Goal: Transaction & Acquisition: Obtain resource

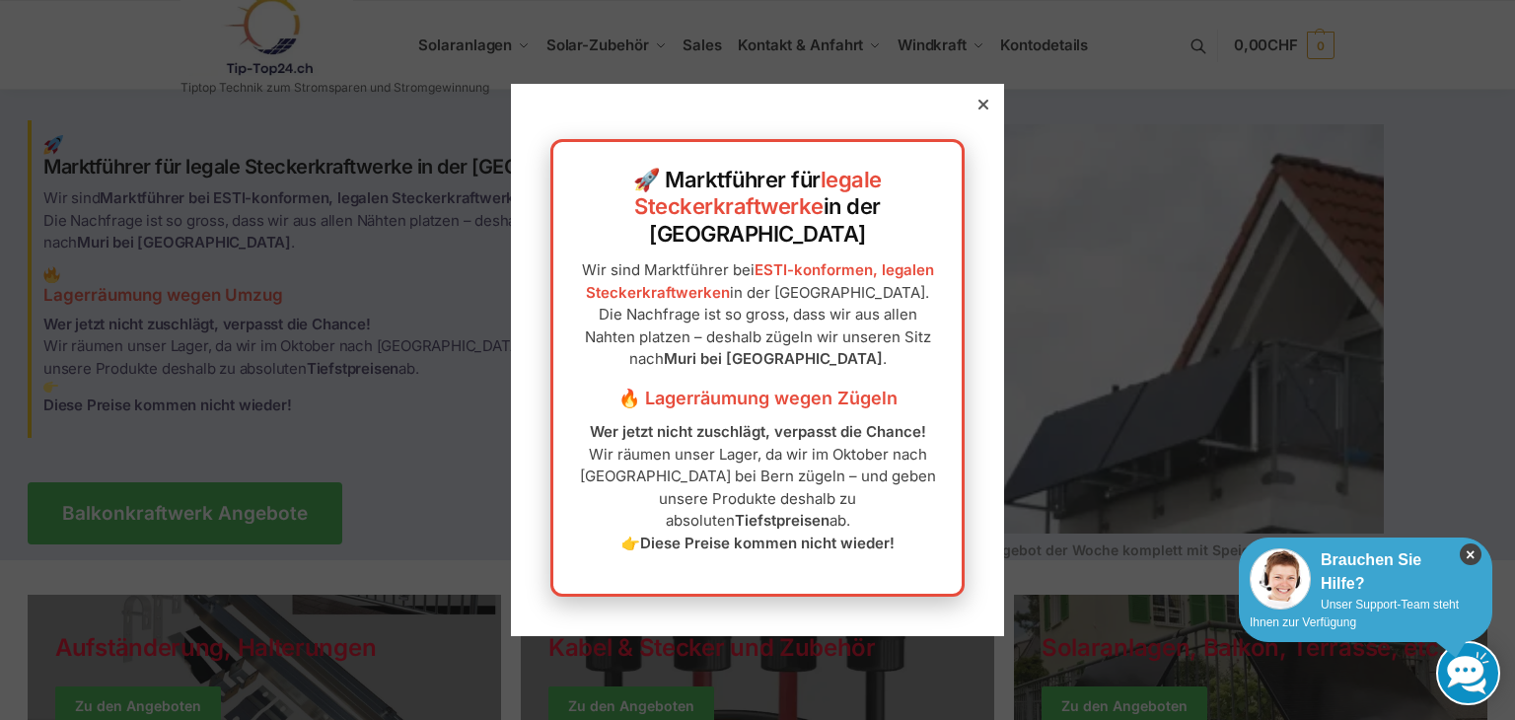
click at [1460, 553] on icon "×" at bounding box center [1470, 554] width 22 height 22
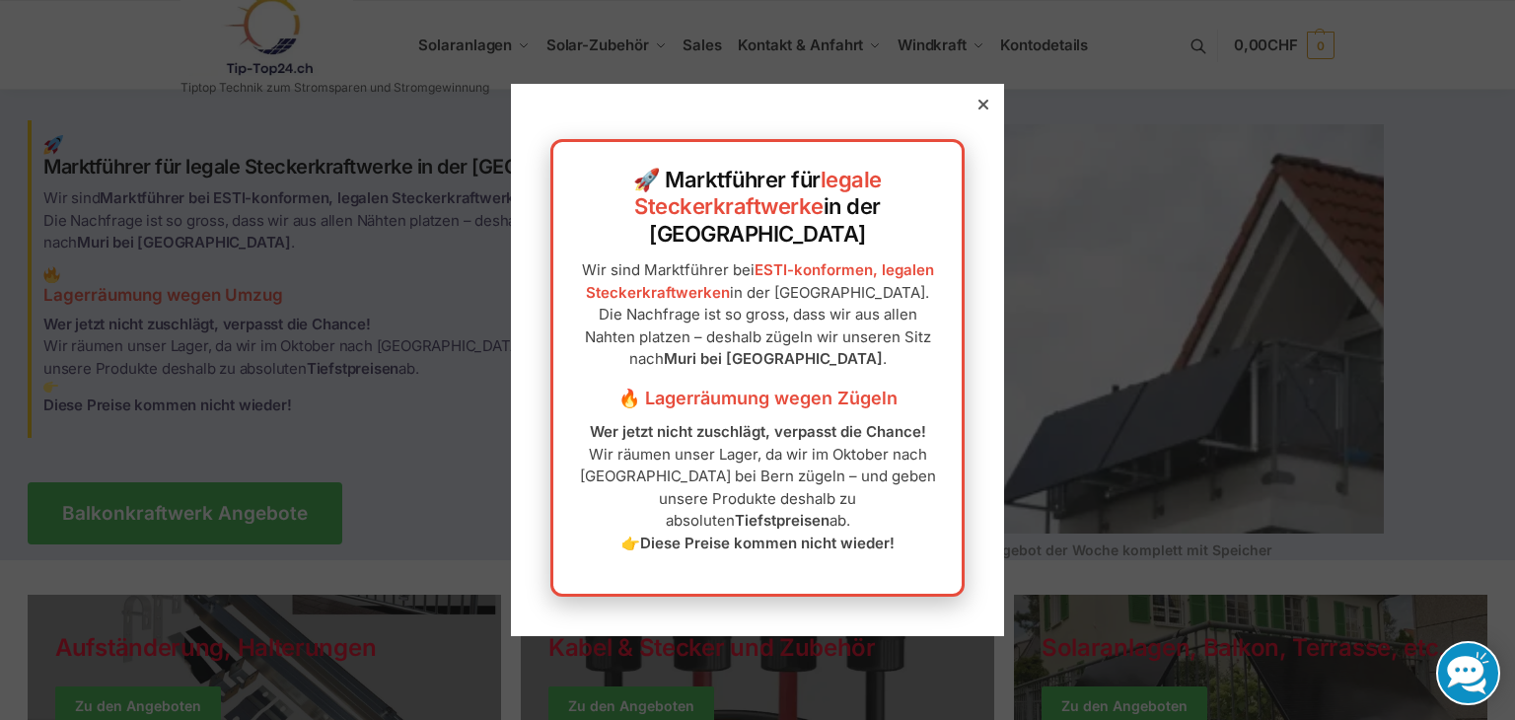
click at [252, 503] on div at bounding box center [757, 360] width 1515 height 720
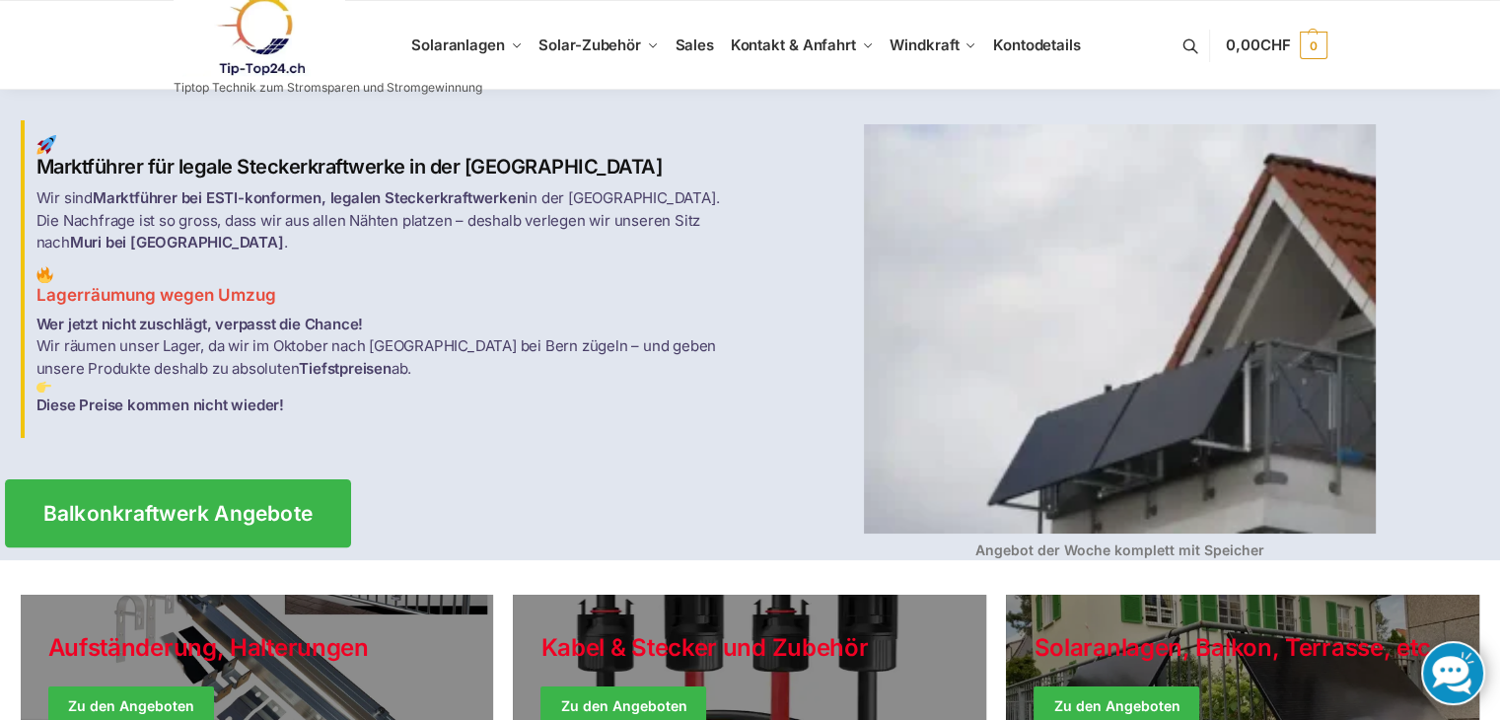
click at [163, 503] on span "Balkonkraftwerk Angebote" at bounding box center [177, 513] width 270 height 21
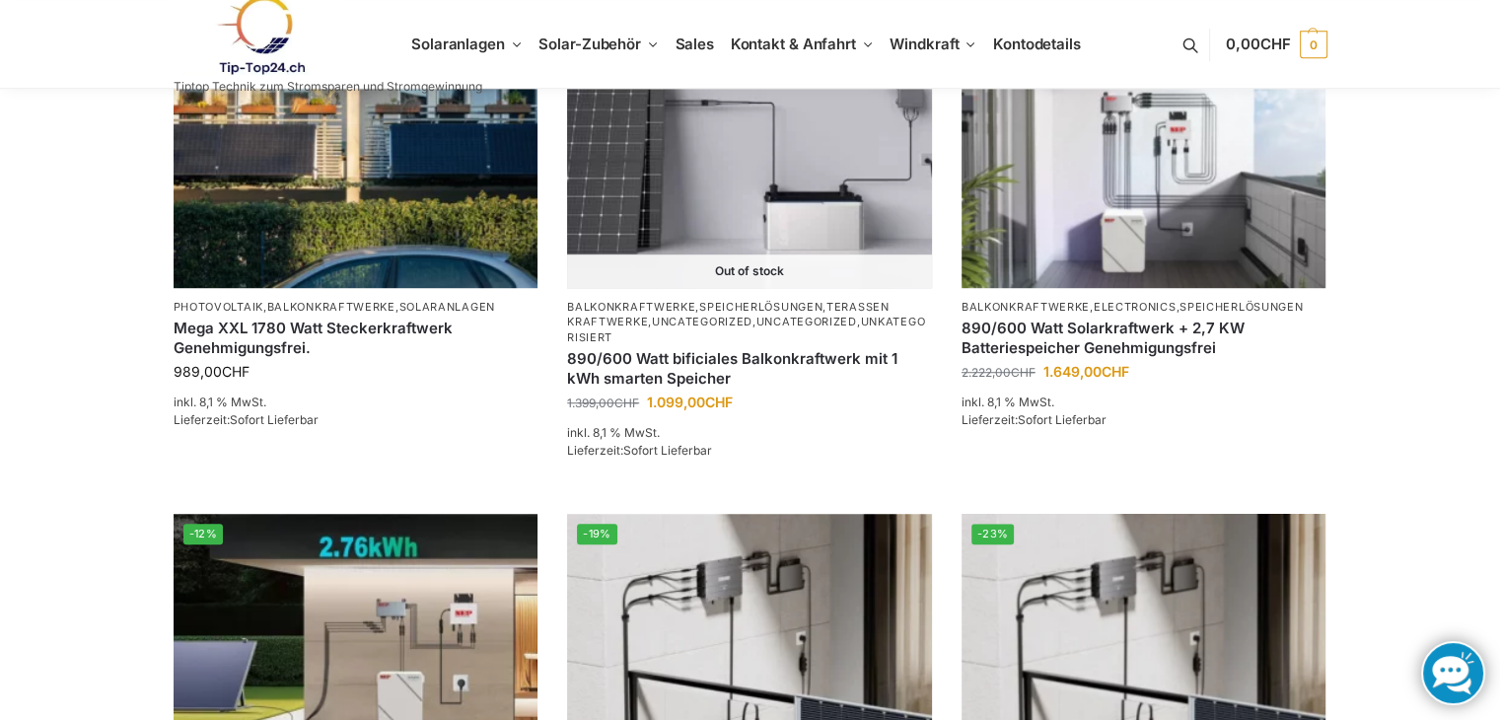
scroll to position [1359, 0]
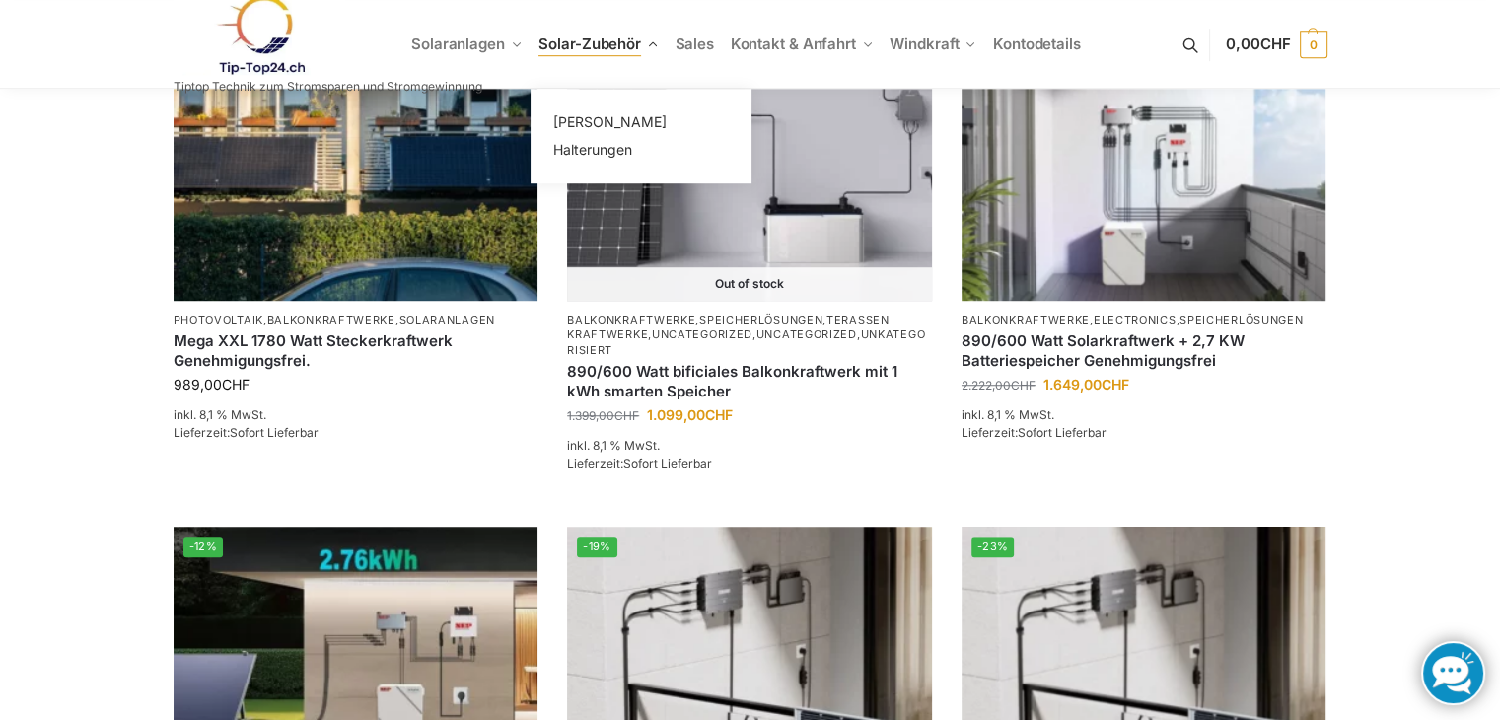
click at [576, 44] on span "Solar-Zubehör" at bounding box center [589, 44] width 103 height 19
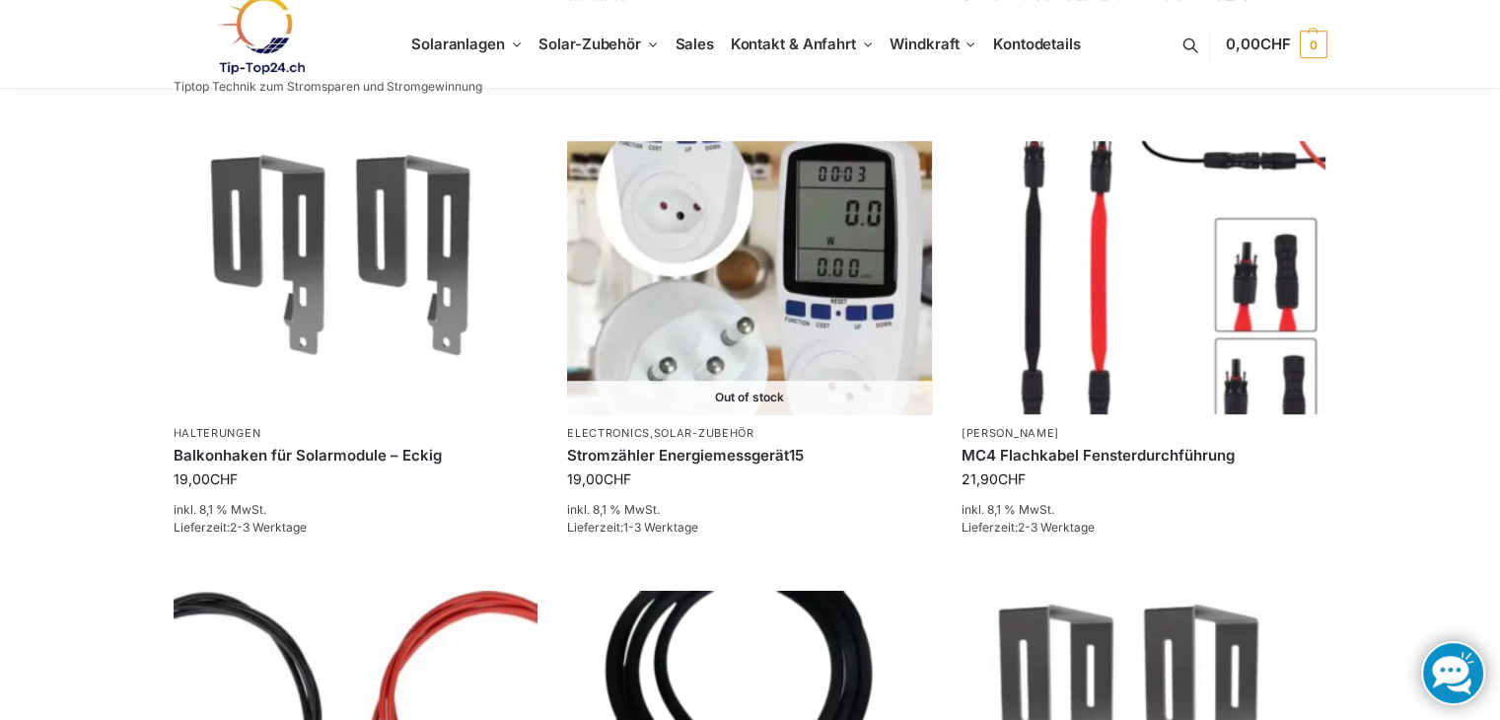
scroll to position [1211, 0]
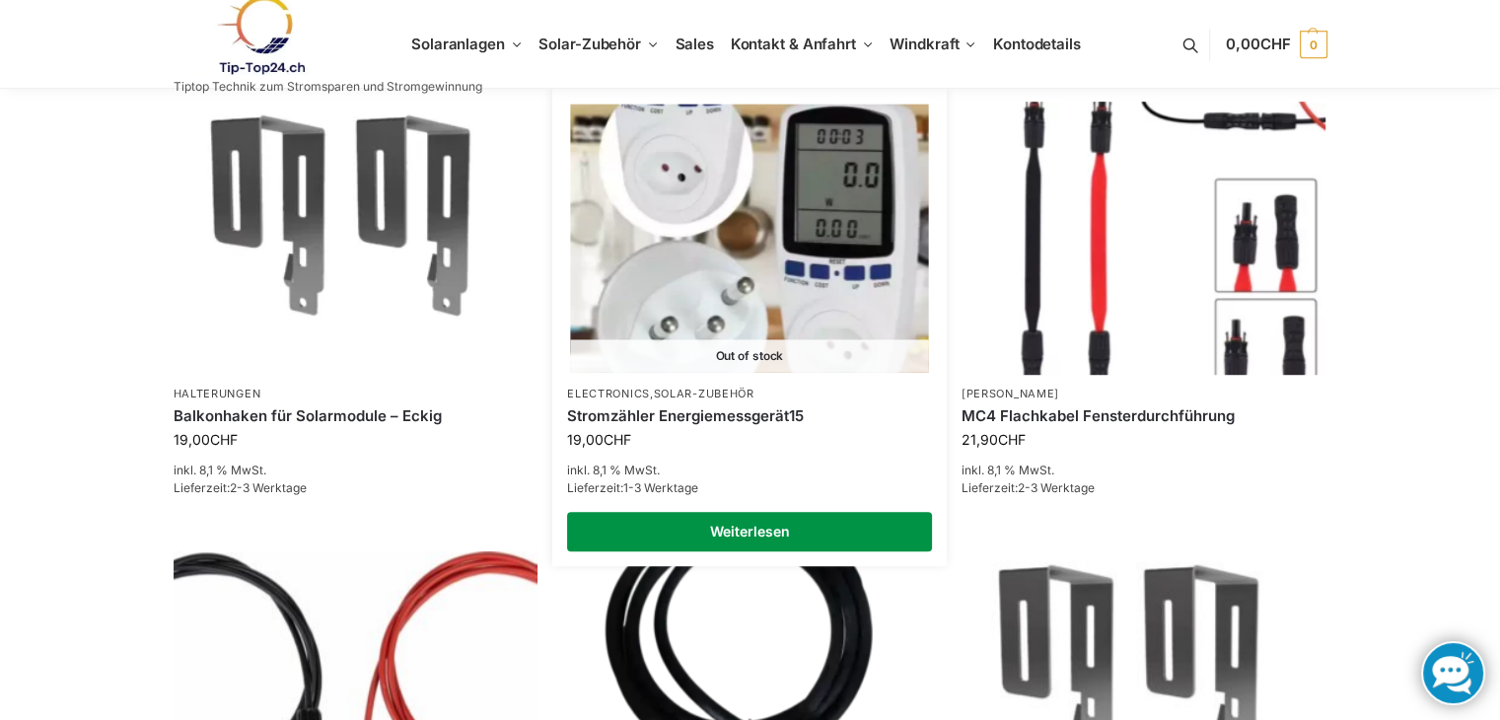
click at [741, 513] on link "Weiterlesen" at bounding box center [749, 531] width 365 height 39
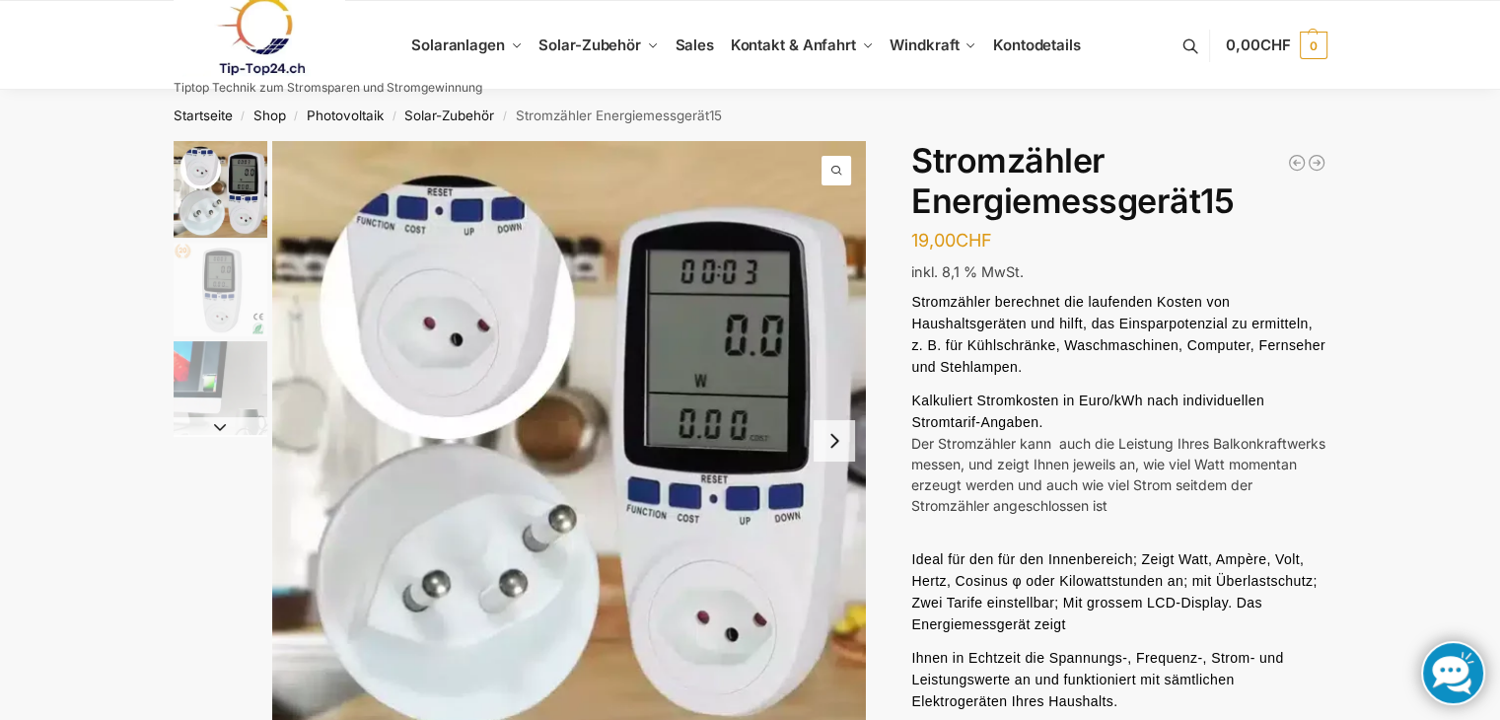
click at [832, 439] on button "Next slide" at bounding box center [834, 440] width 41 height 41
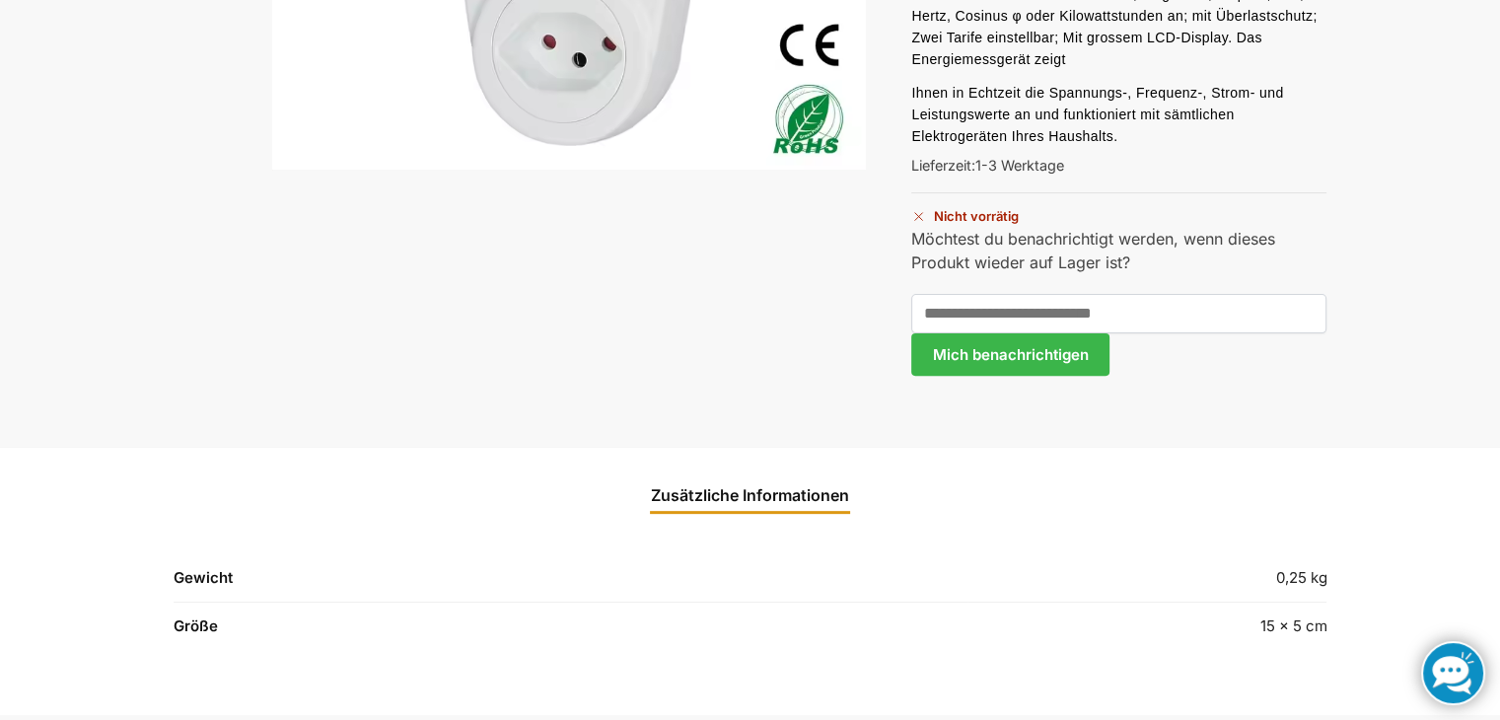
scroll to position [604, 0]
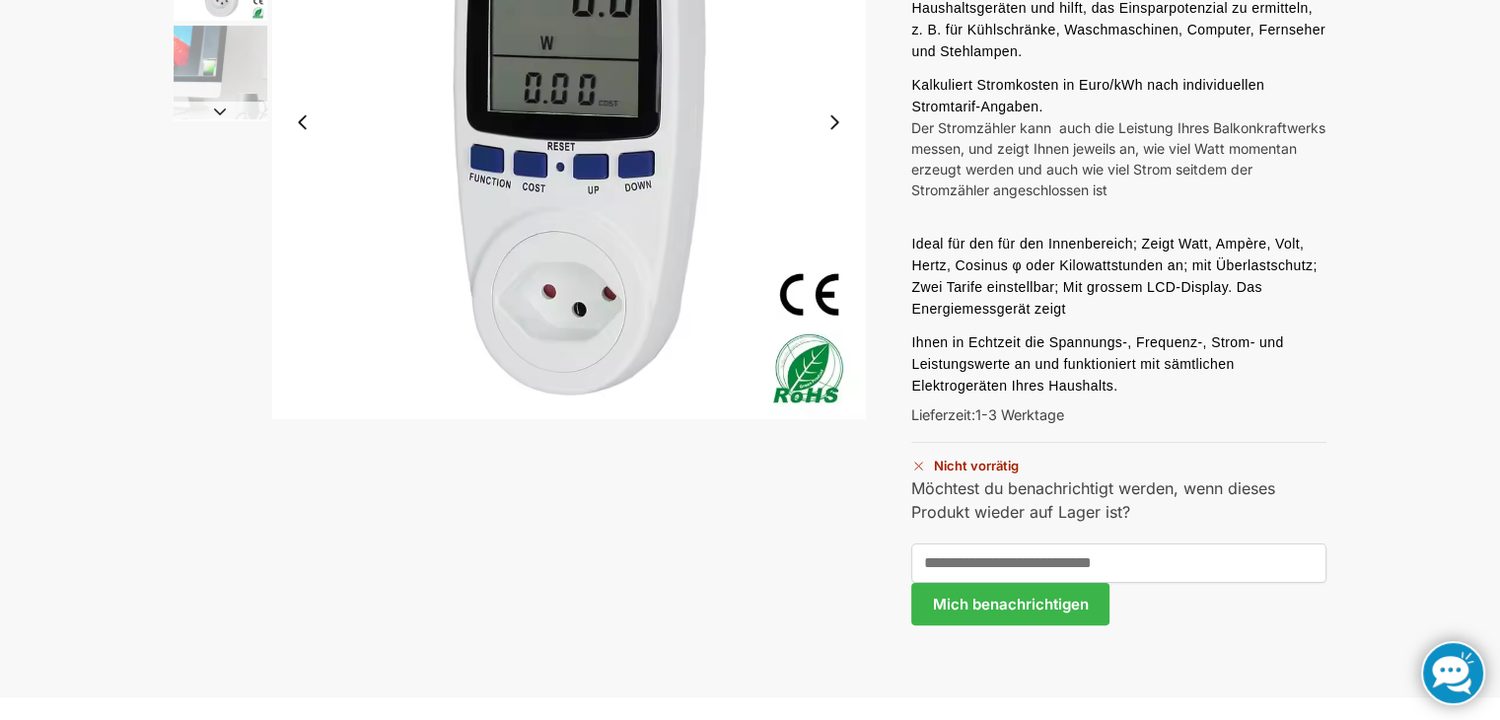
scroll to position [289, 0]
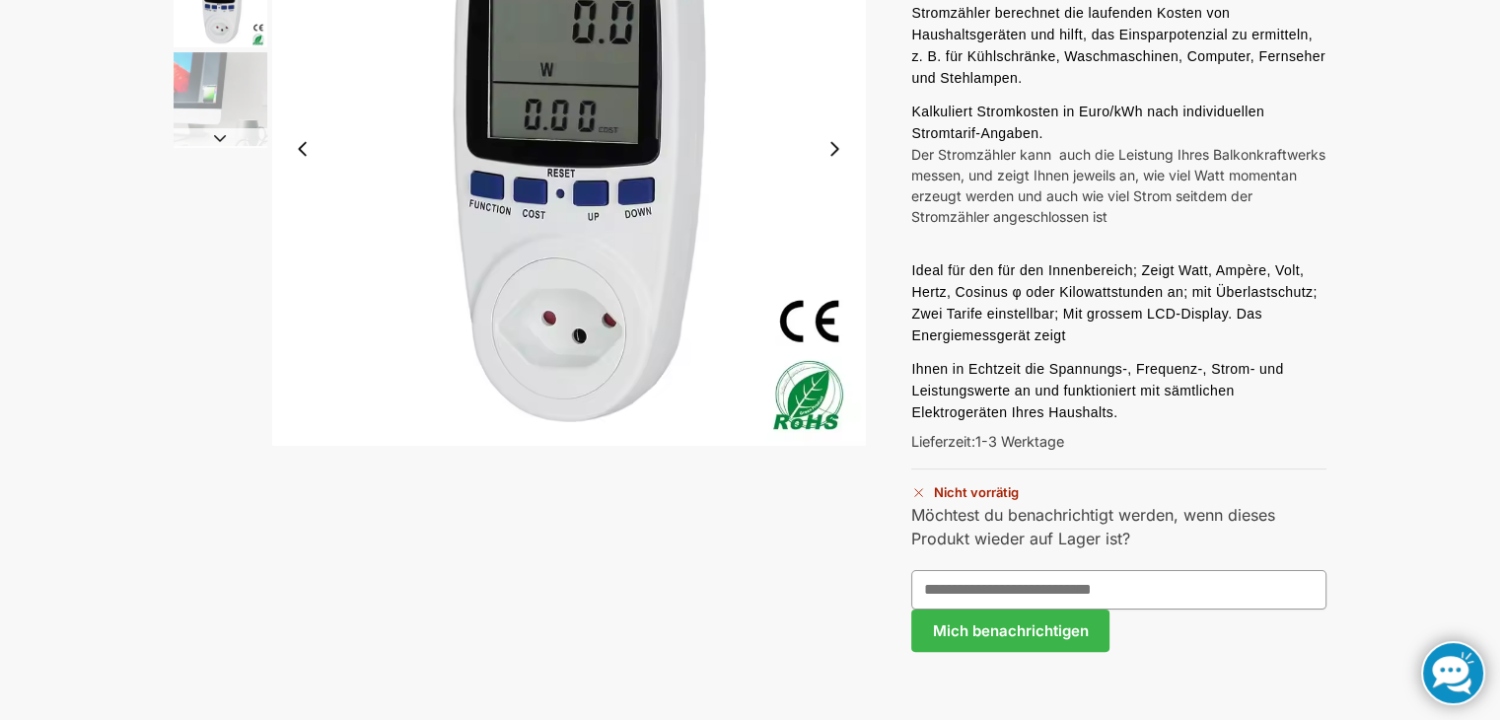
click at [991, 578] on input "text" at bounding box center [1118, 589] width 415 height 39
type input "**********"
click at [1015, 617] on button "Mich benachrichtigen" at bounding box center [1009, 630] width 197 height 43
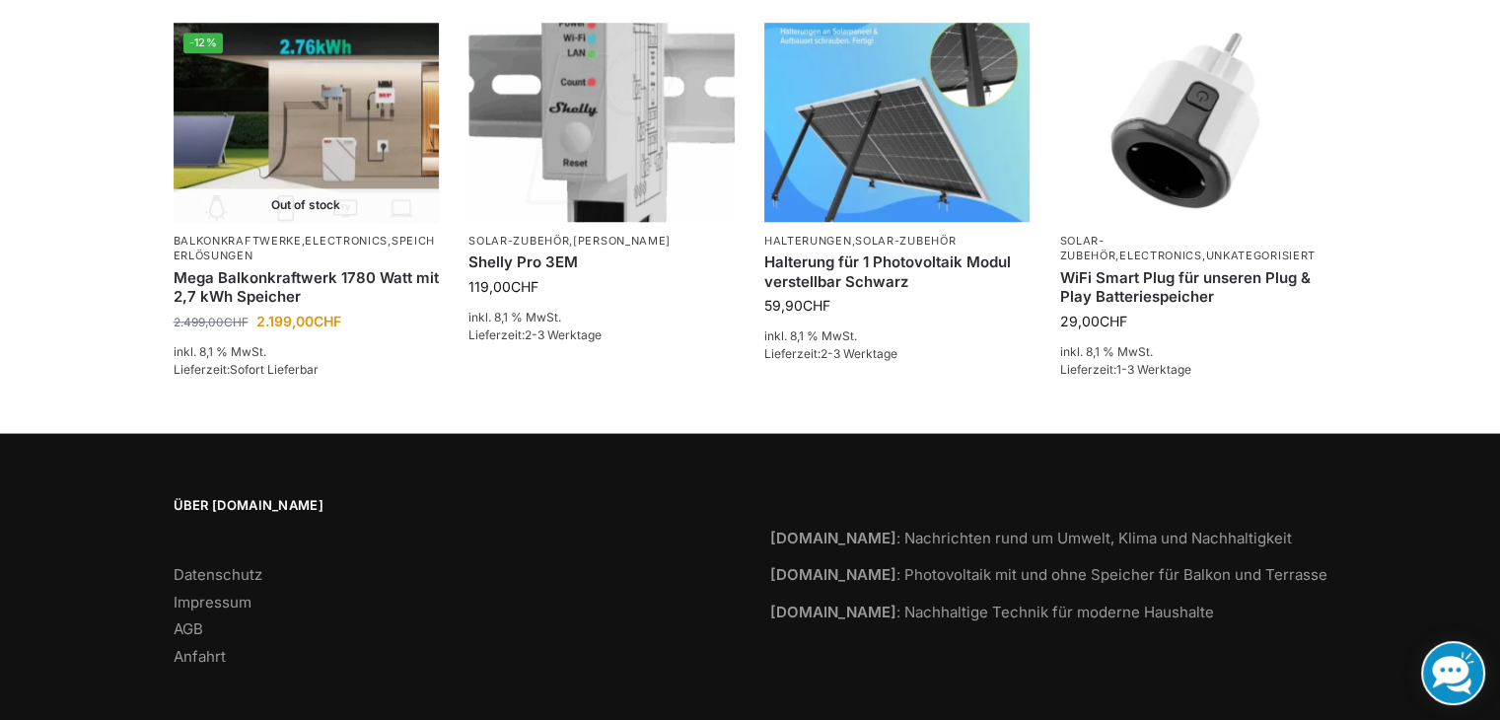
scroll to position [1515, 0]
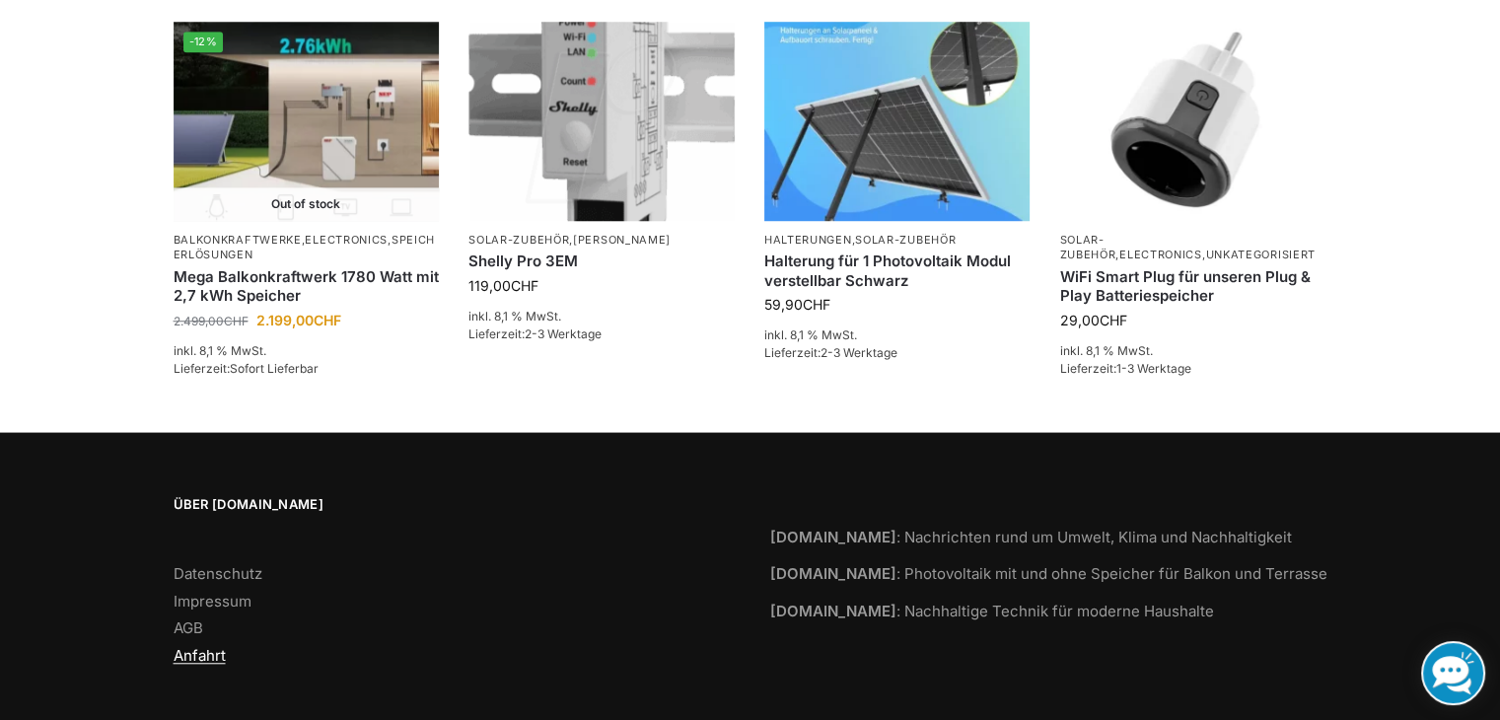
click at [213, 646] on link "Anfahrt" at bounding box center [200, 655] width 52 height 19
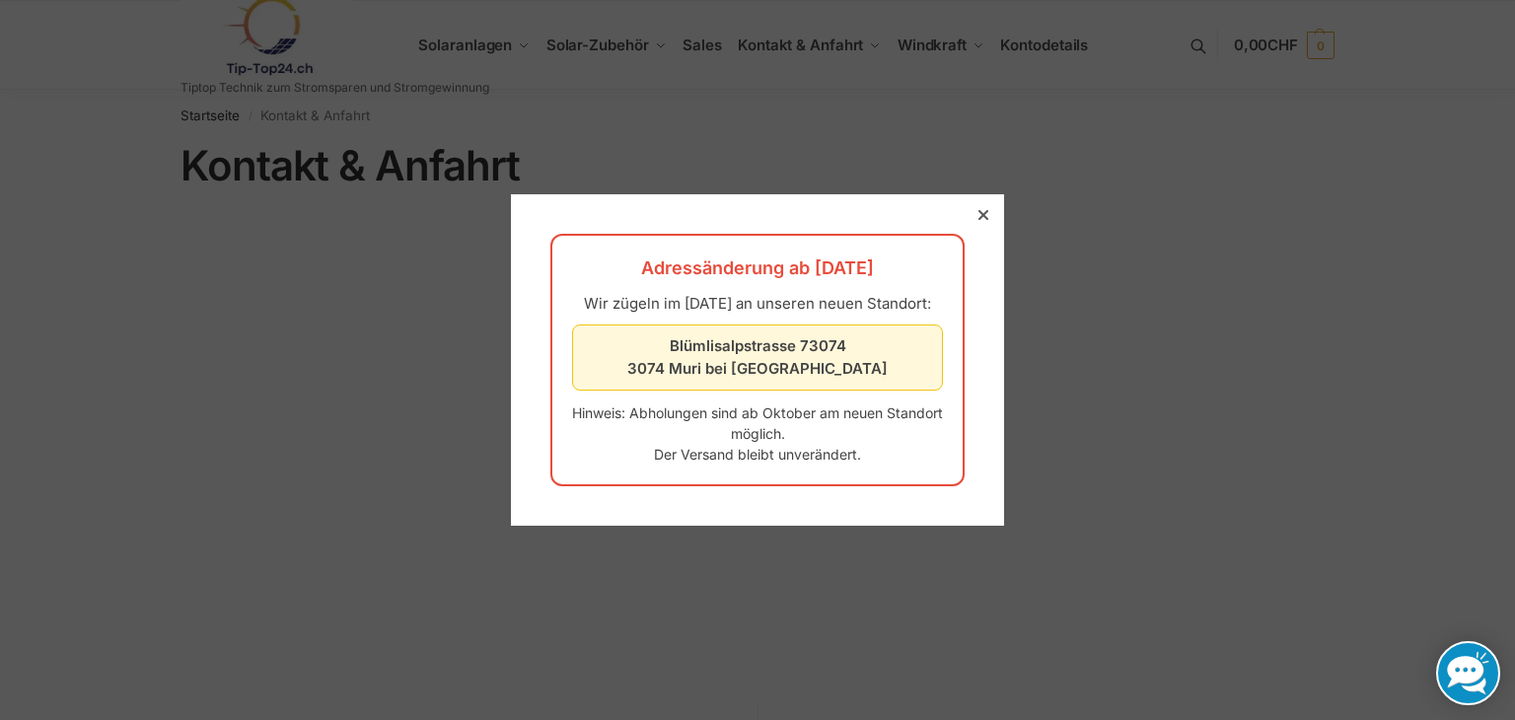
click at [978, 210] on icon at bounding box center [983, 215] width 10 height 10
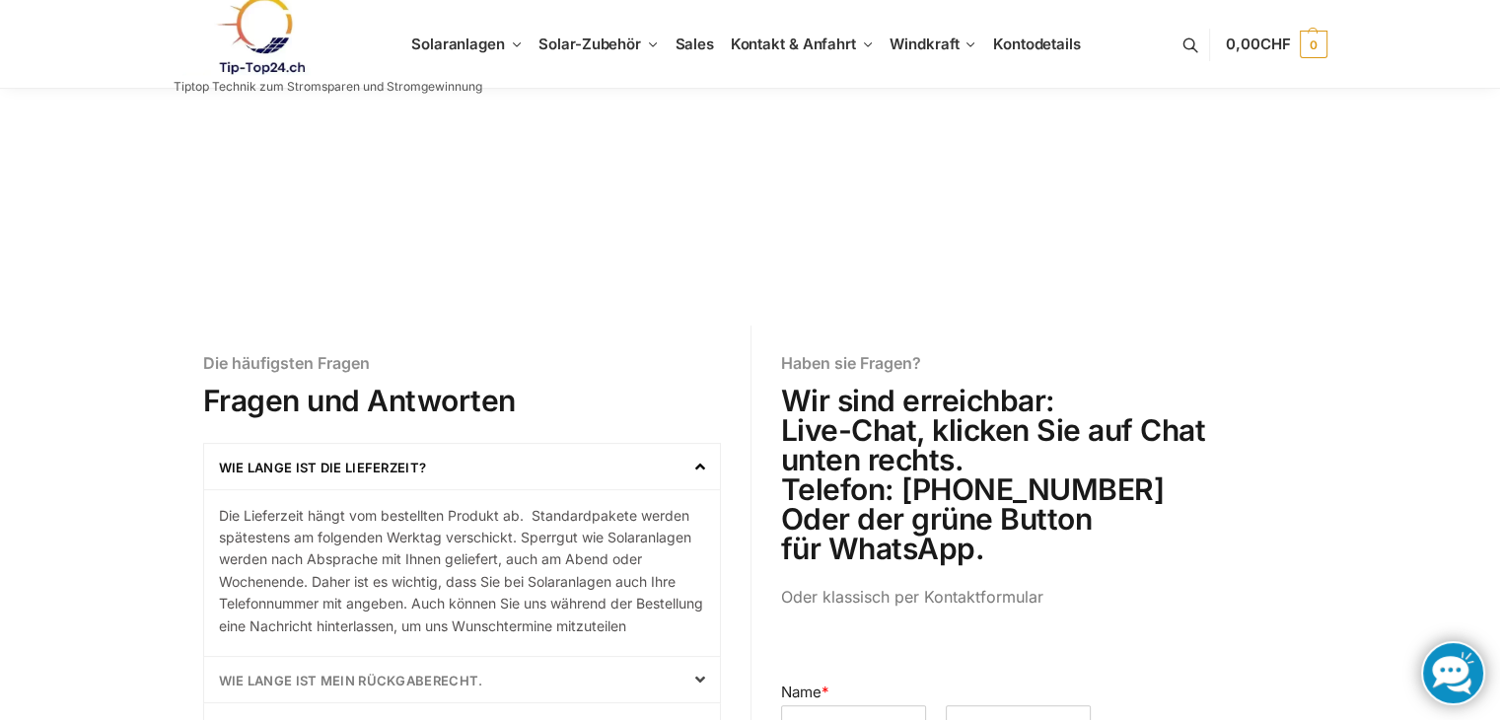
scroll to position [473, 0]
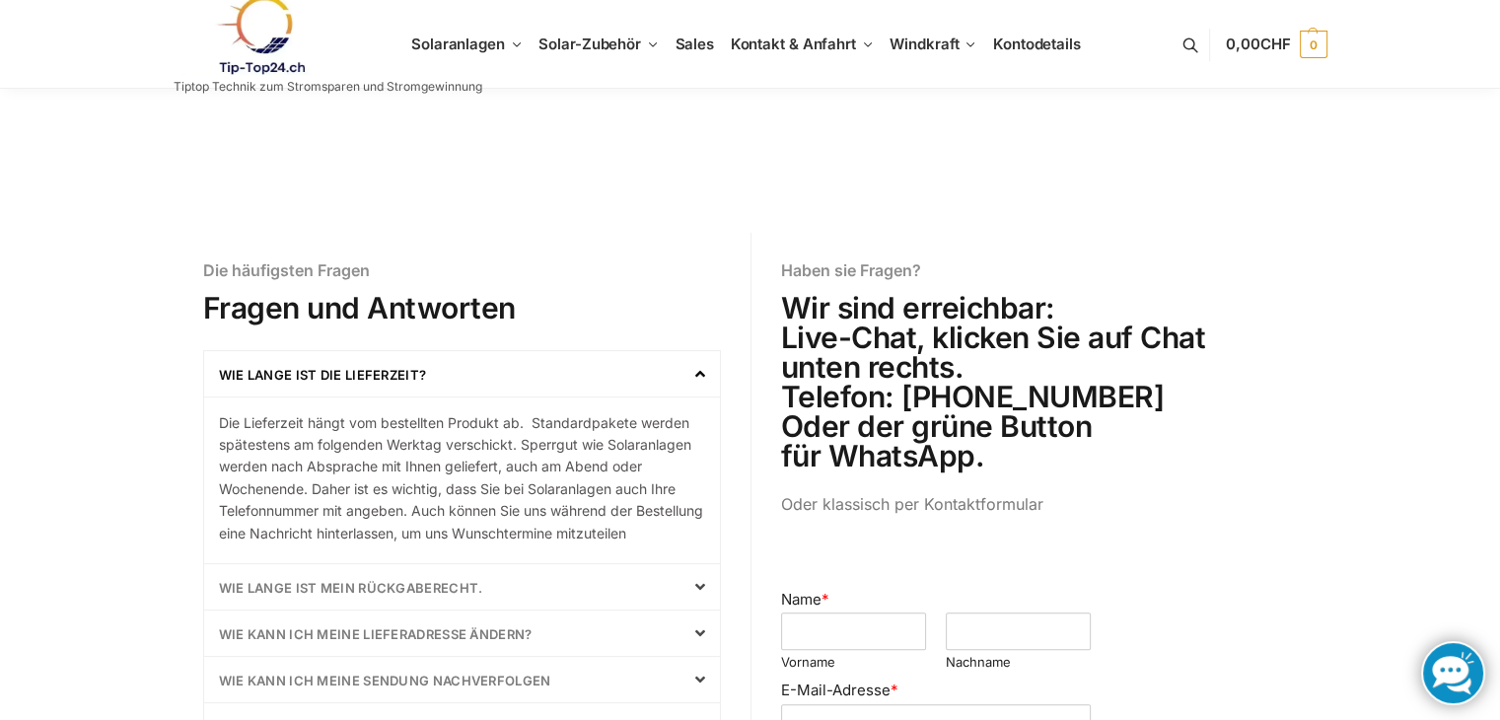
click at [1499, 682] on div "Startseite / Kontakt & Anfahrt Kontakt & Anfahrt Die häufigsten Fragen Fragen u…" at bounding box center [750, 357] width 1500 height 1483
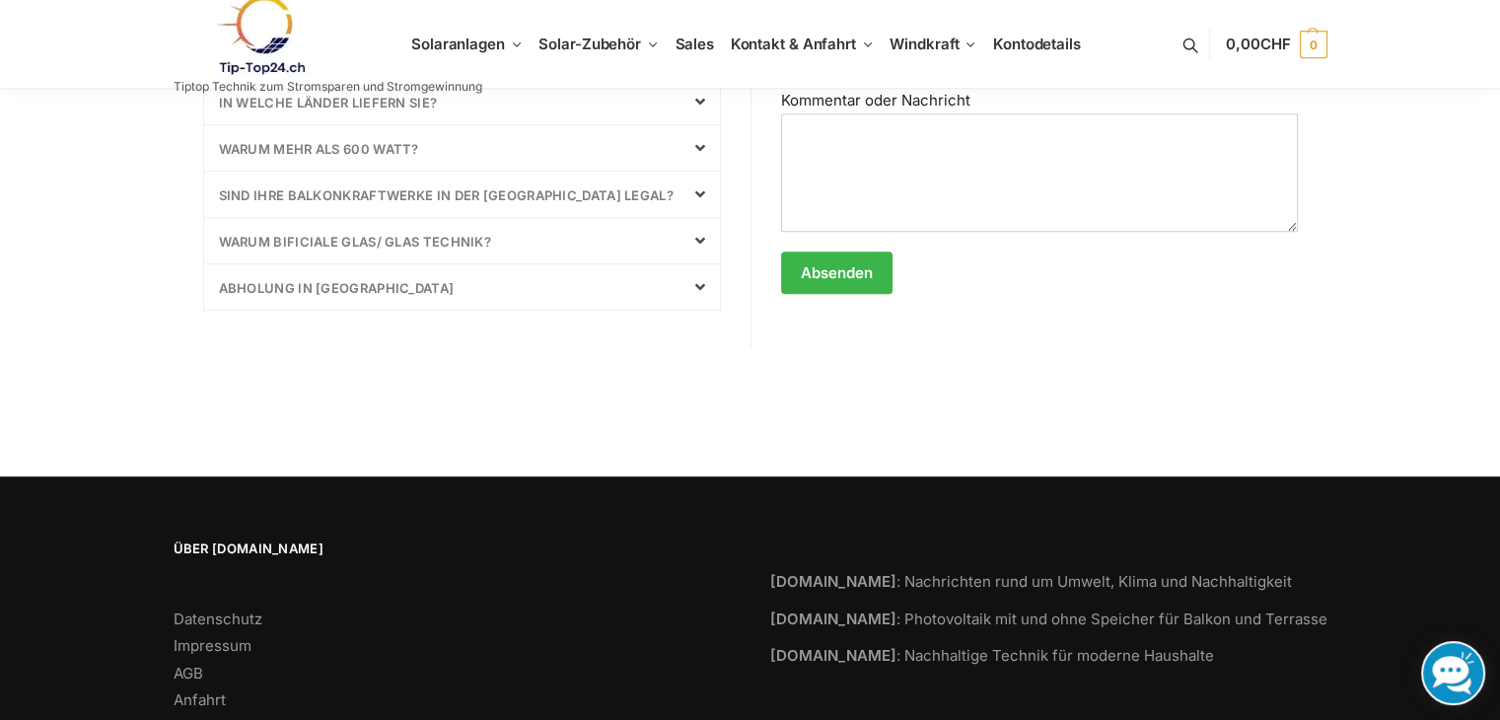
scroll to position [1217, 0]
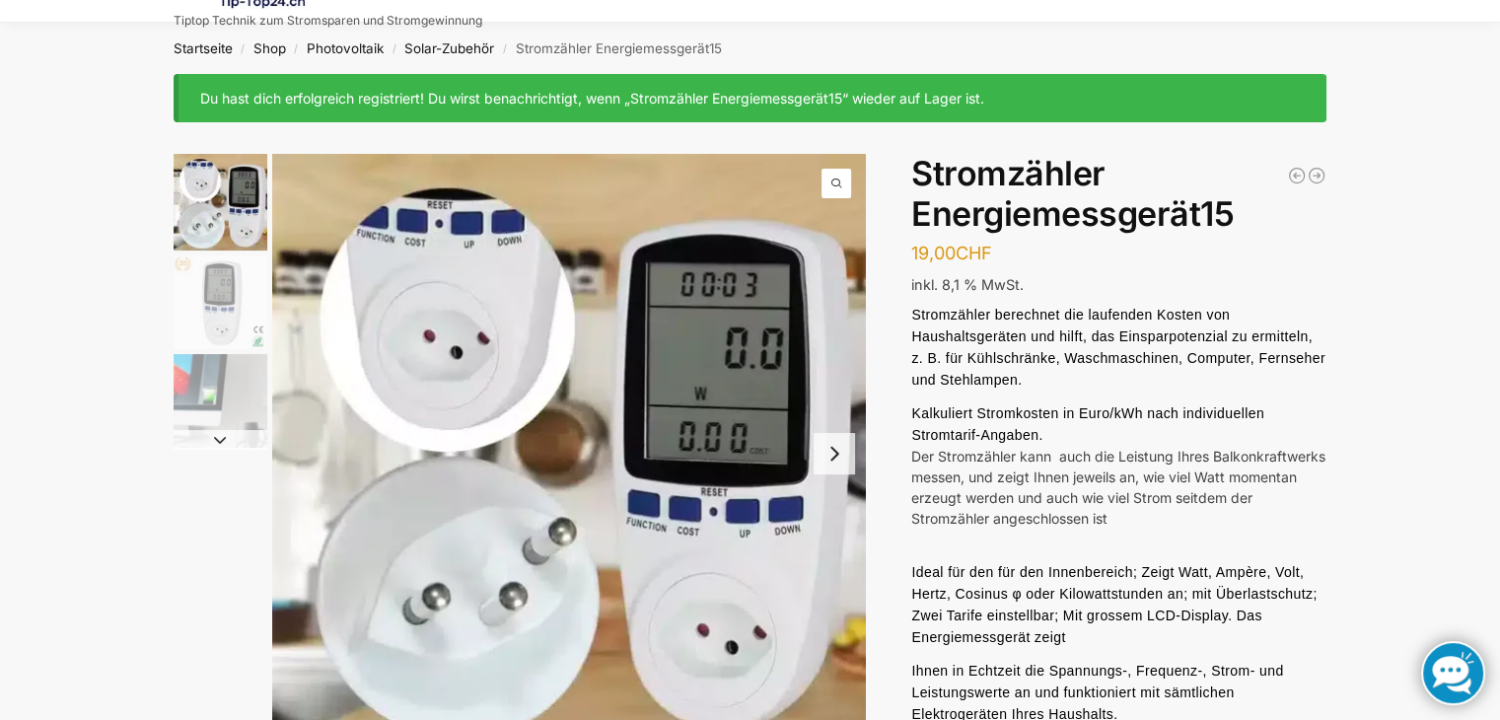
scroll to position [53, 0]
